Goal: Task Accomplishment & Management: Complete application form

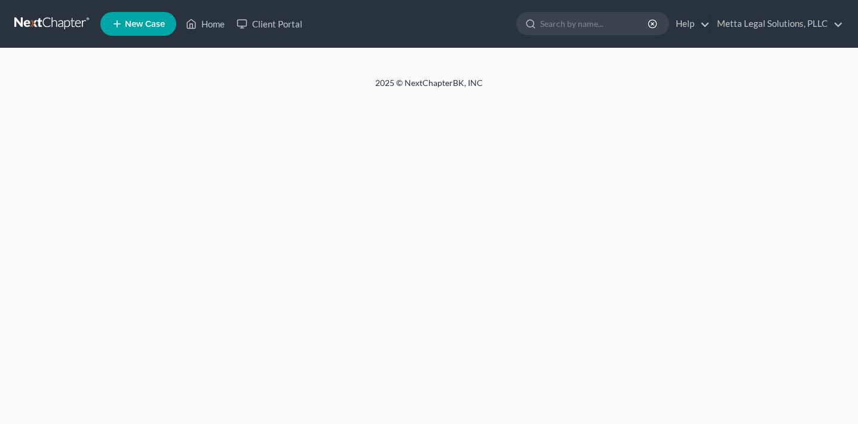
select select "4"
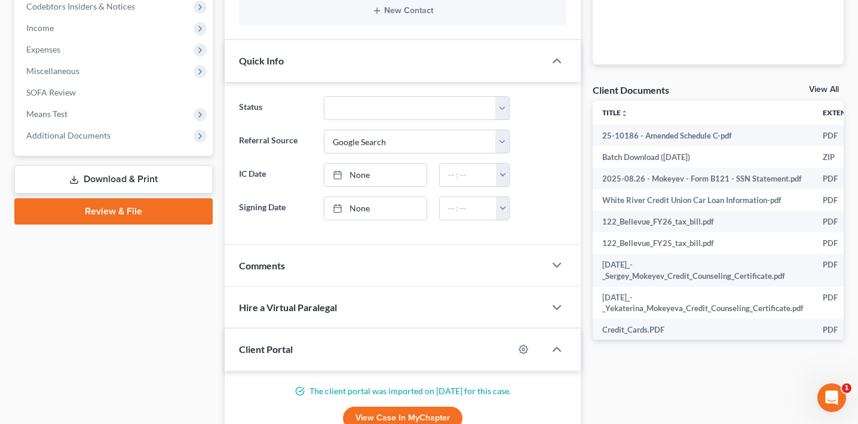
click at [152, 211] on link "Review & File" at bounding box center [113, 211] width 198 height 26
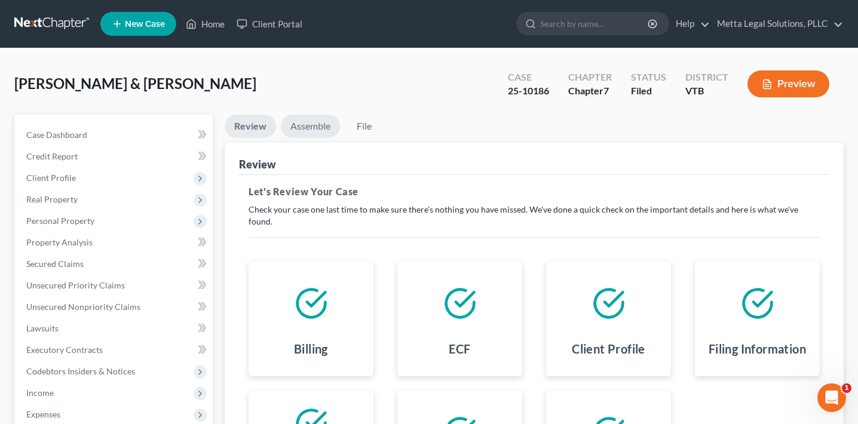
click at [320, 130] on link "Assemble" at bounding box center [310, 126] width 59 height 23
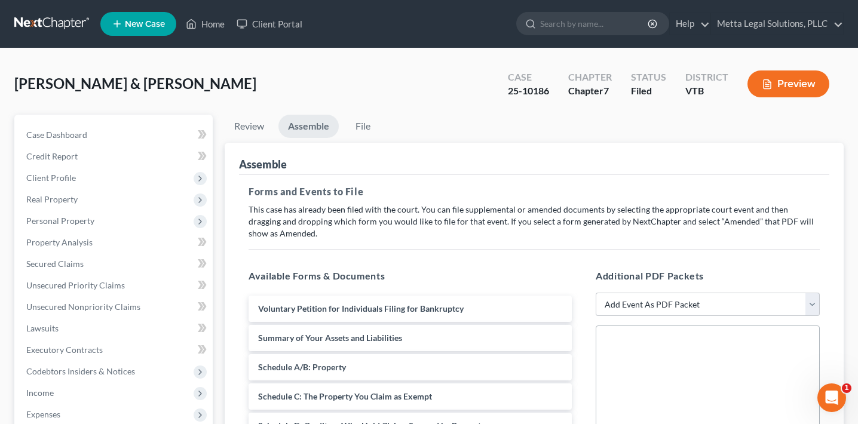
scroll to position [183, 0]
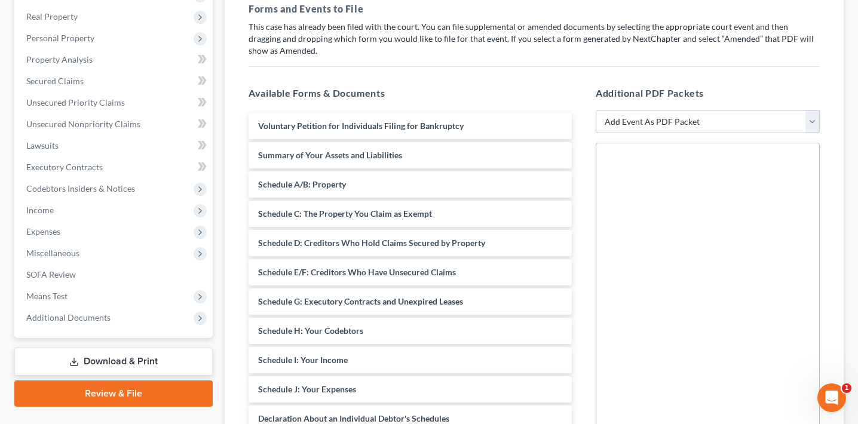
click at [646, 125] on select "Add Event As PDF Packet 20 Largest Unsecured Creditors All Schedules and Statem…" at bounding box center [708, 122] width 224 height 24
select select "2"
click at [596, 110] on select "Add Event As PDF Packet 20 Largest Unsecured Creditors All Schedules and Statem…" at bounding box center [708, 122] width 224 height 24
select select
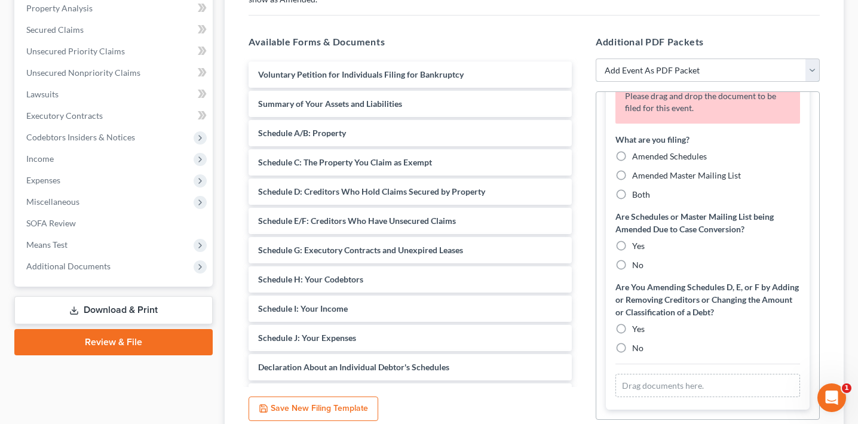
scroll to position [235, 0]
click at [673, 152] on span "Amended Schedules" at bounding box center [669, 155] width 75 height 10
click at [645, 152] on input "Amended Schedules" at bounding box center [641, 153] width 8 height 8
radio input "true"
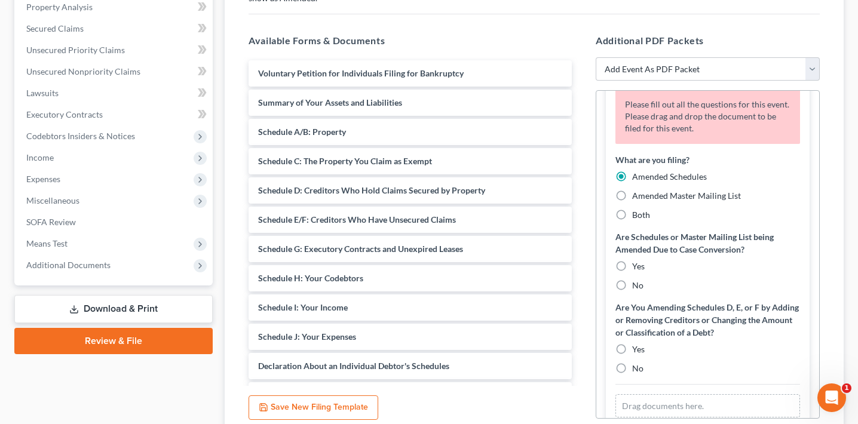
scroll to position [82, 0]
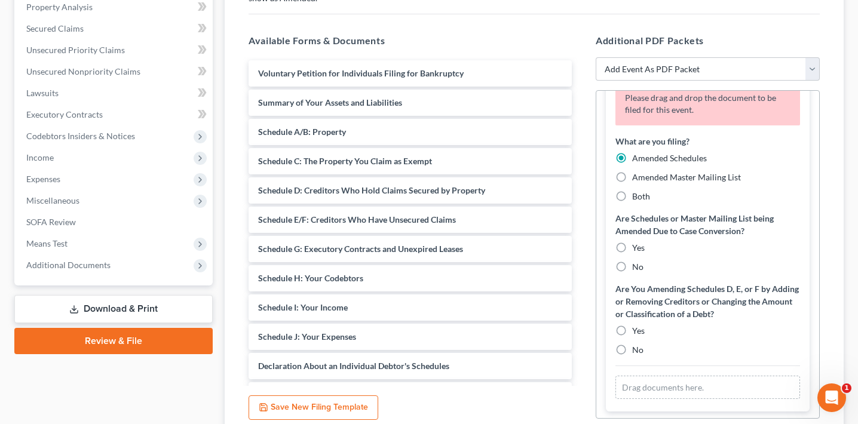
click at [632, 272] on div "What are you filing? Amended Schedules Amended Master Mailing List Both Are Sch…" at bounding box center [707, 245] width 185 height 221
click at [635, 265] on span "No" at bounding box center [637, 267] width 11 height 10
click at [637, 265] on input "No" at bounding box center [641, 265] width 8 height 8
radio input "true"
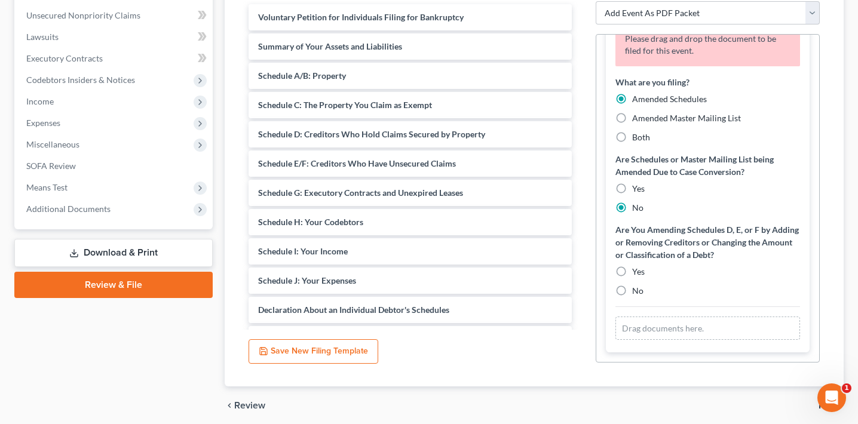
scroll to position [292, 0]
click at [634, 293] on span "No" at bounding box center [637, 290] width 11 height 10
click at [637, 292] on input "No" at bounding box center [641, 288] width 8 height 8
radio input "true"
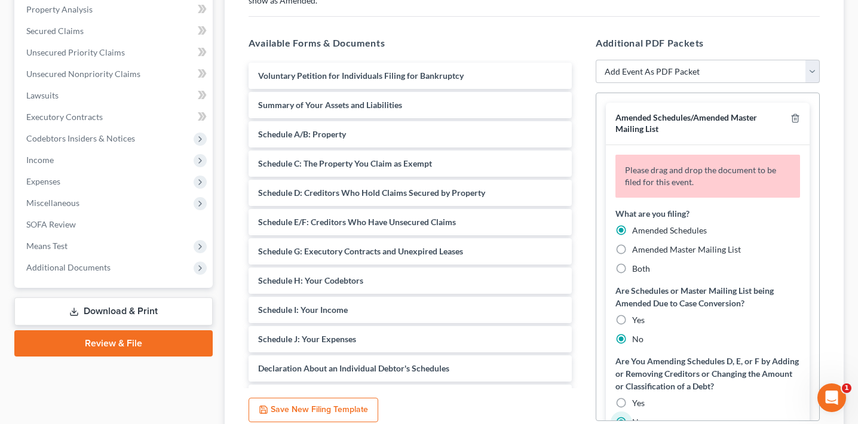
scroll to position [177, 0]
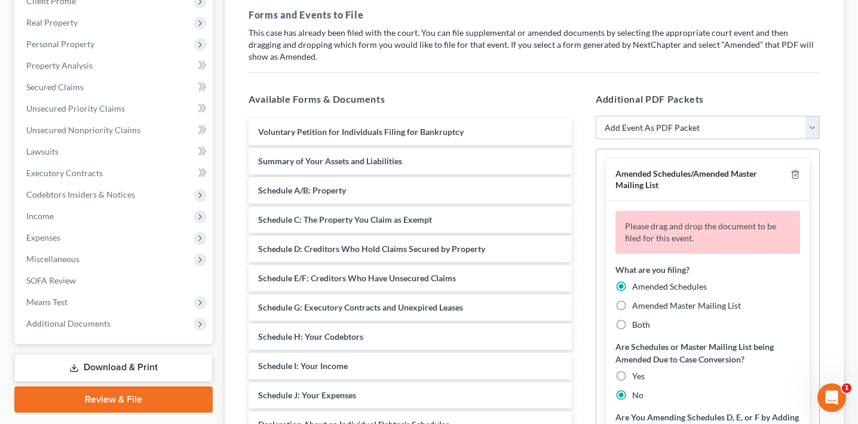
click at [674, 133] on select "Add Event As PDF Packet 20 Largest Unsecured Creditors All Schedules and Statem…" at bounding box center [708, 128] width 224 height 24
select select "30"
click at [596, 116] on select "Add Event As PDF Packet 20 Largest Unsecured Creditors All Schedules and Statem…" at bounding box center [708, 128] width 224 height 24
select select
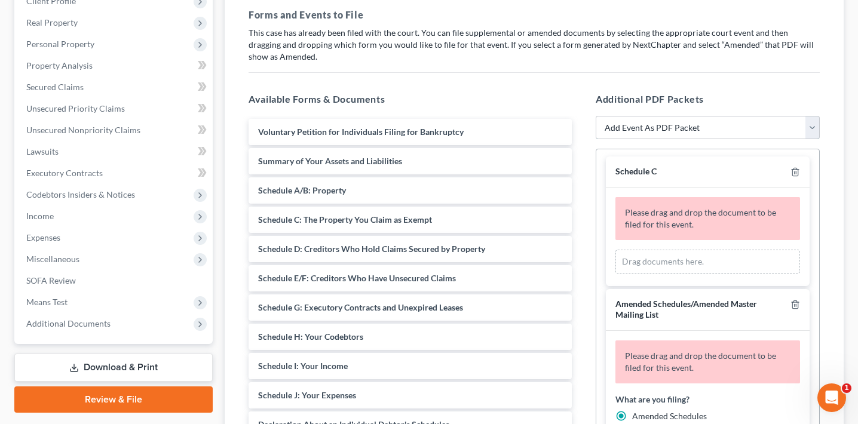
scroll to position [3, 0]
click at [793, 173] on icon "button" at bounding box center [795, 172] width 10 height 10
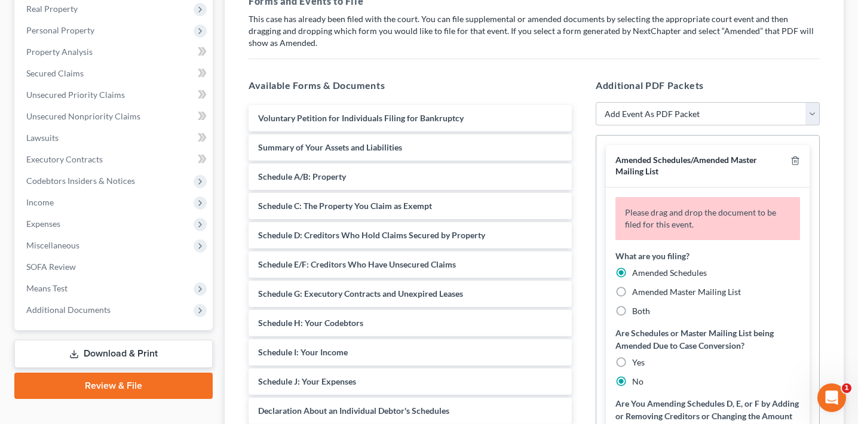
scroll to position [93, 0]
